Goal: Task Accomplishment & Management: Use online tool/utility

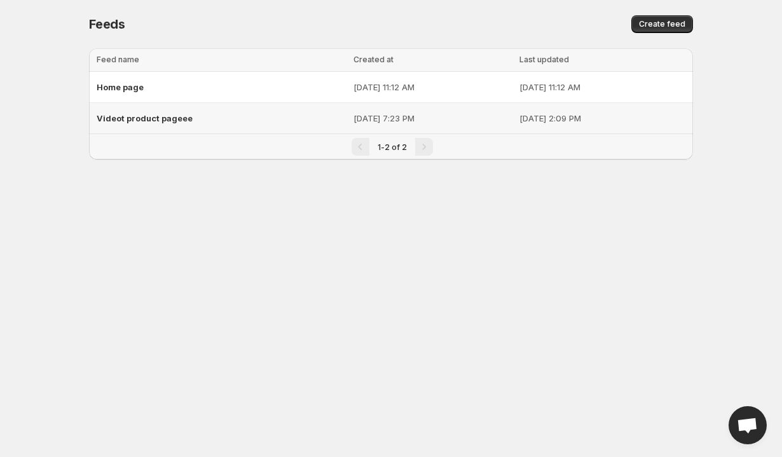
click at [152, 118] on span "Videot product pageee" at bounding box center [145, 118] width 96 height 10
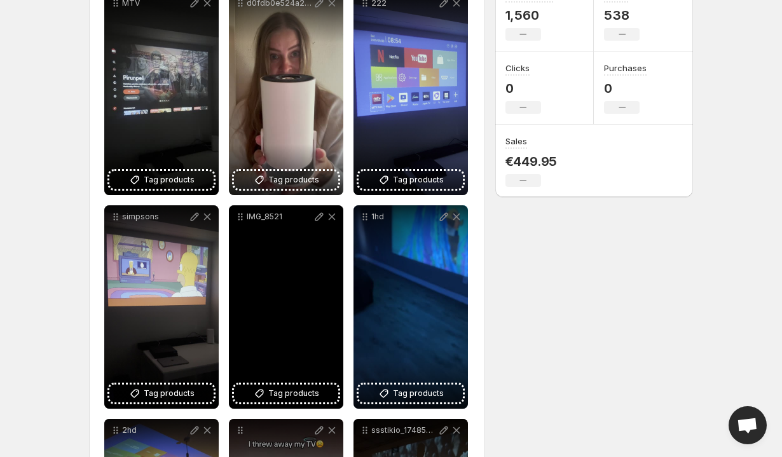
scroll to position [130, 0]
